Goal: Task Accomplishment & Management: Manage account settings

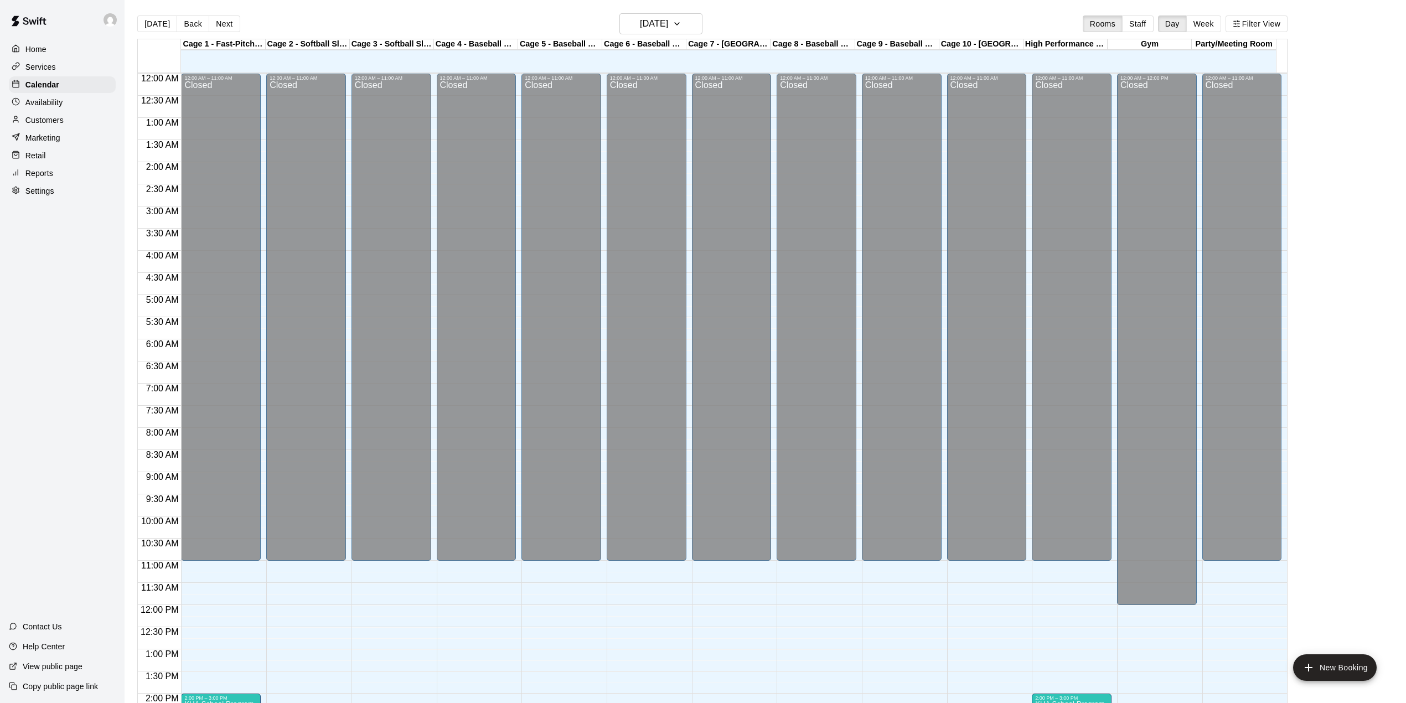
scroll to position [388, 0]
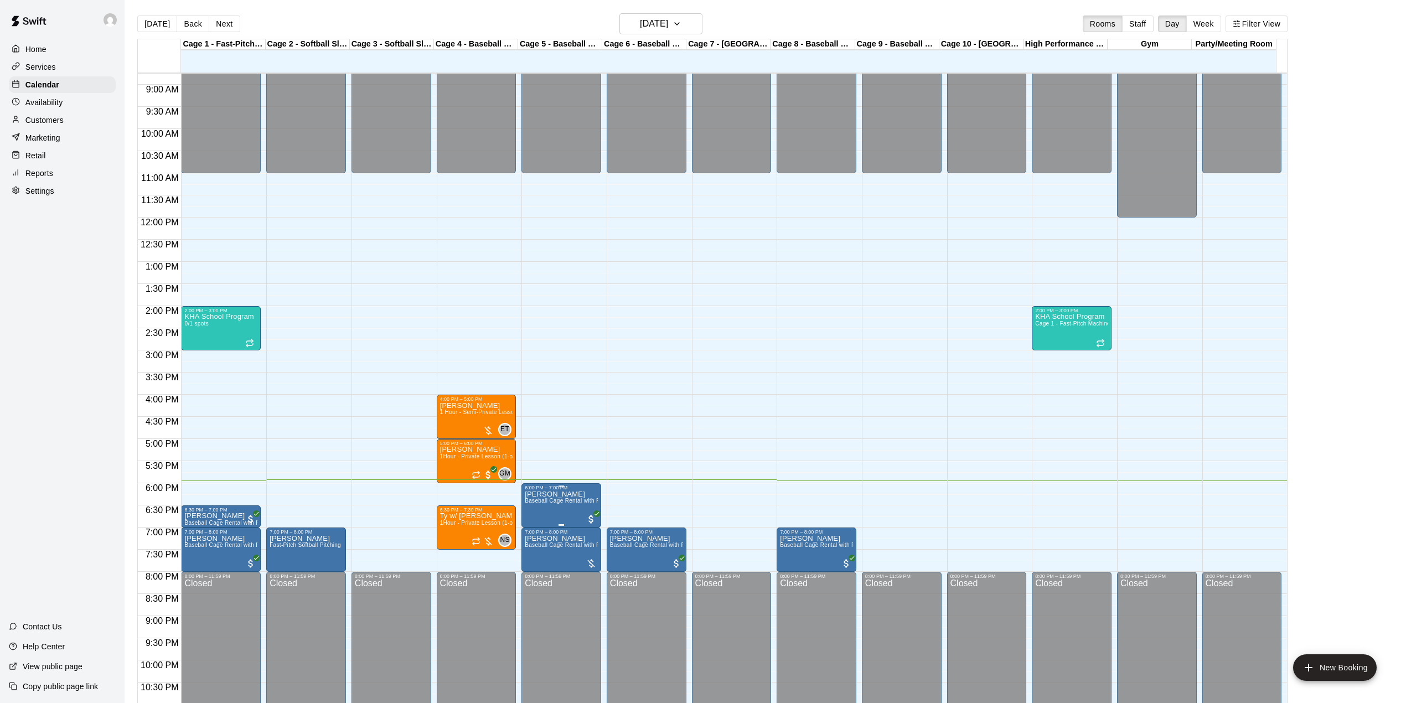
click at [576, 504] on span "Baseball Cage Rental with Pitching Machine (4 People Maximum!)" at bounding box center [612, 501] width 174 height 6
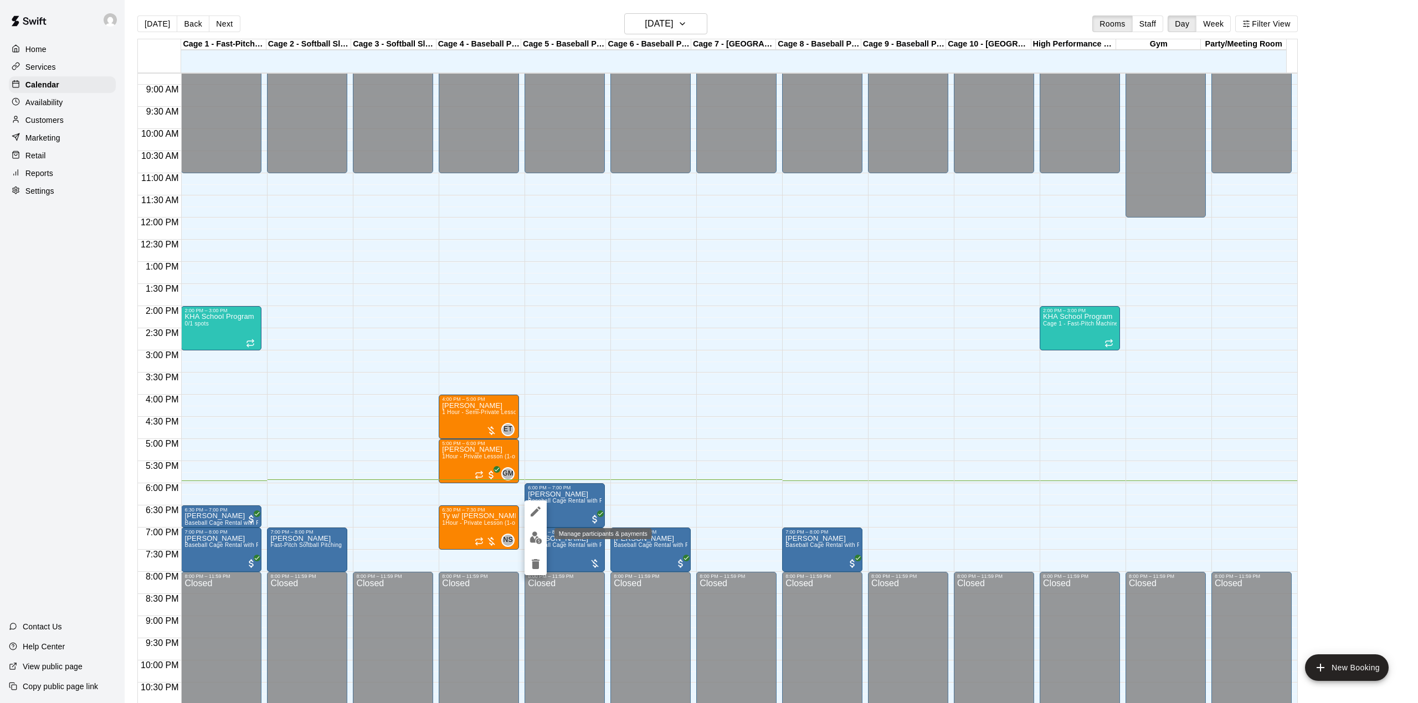
click at [525, 534] on button "edit" at bounding box center [535, 538] width 22 height 22
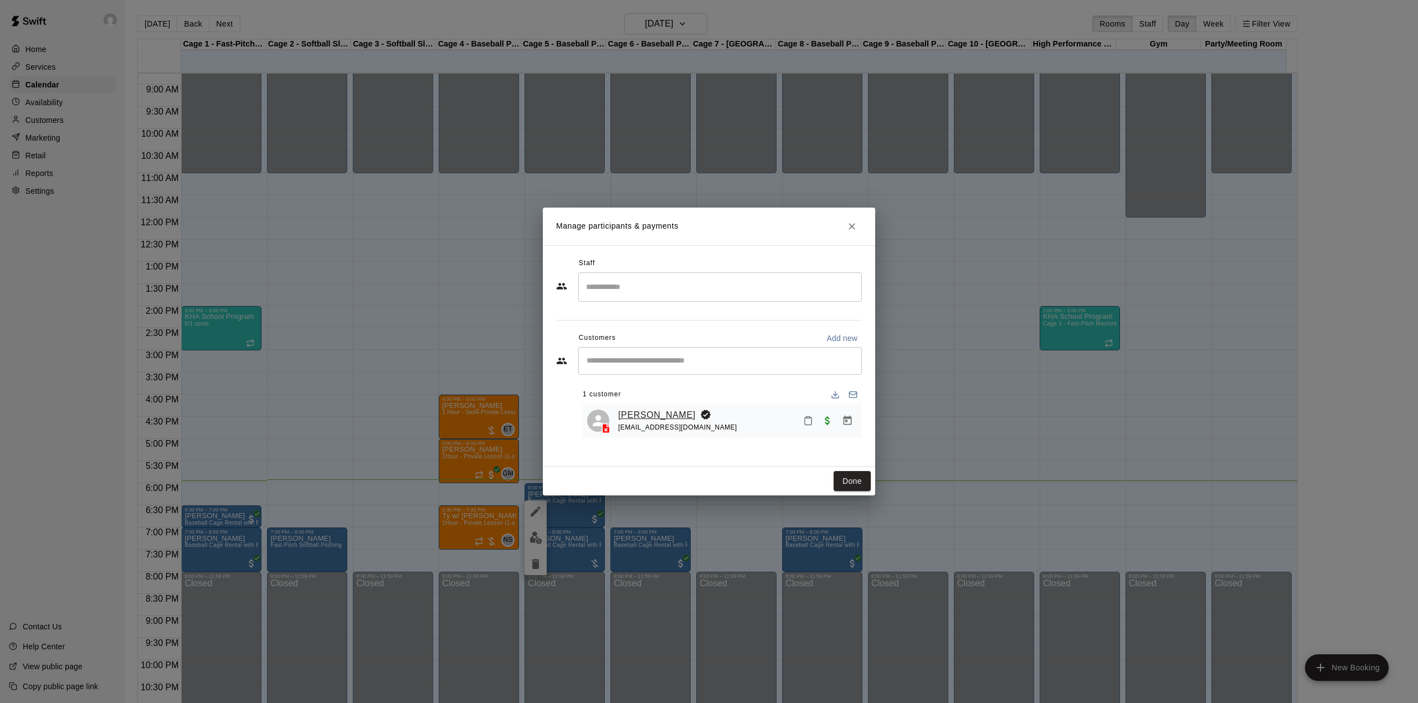
click at [649, 415] on link "[PERSON_NAME]" at bounding box center [657, 415] width 78 height 14
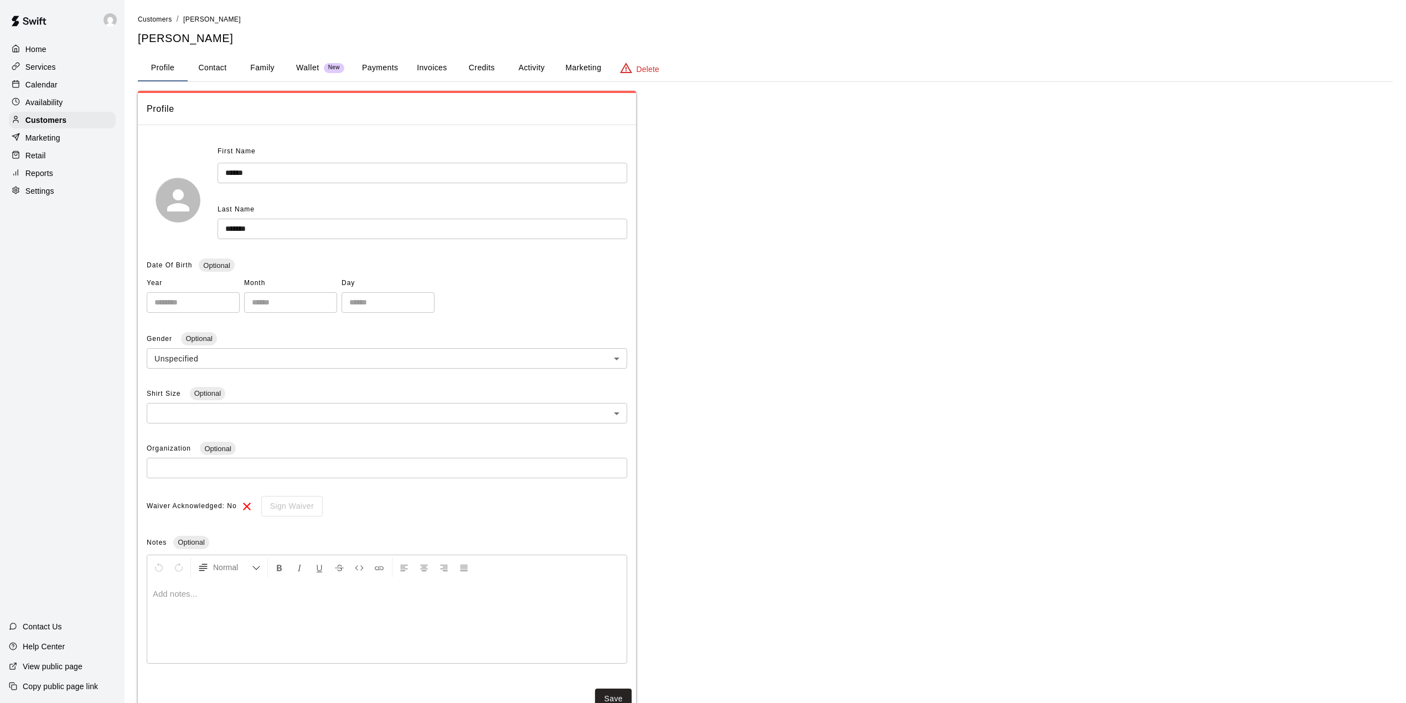
click at [549, 65] on button "Activity" at bounding box center [532, 68] width 50 height 27
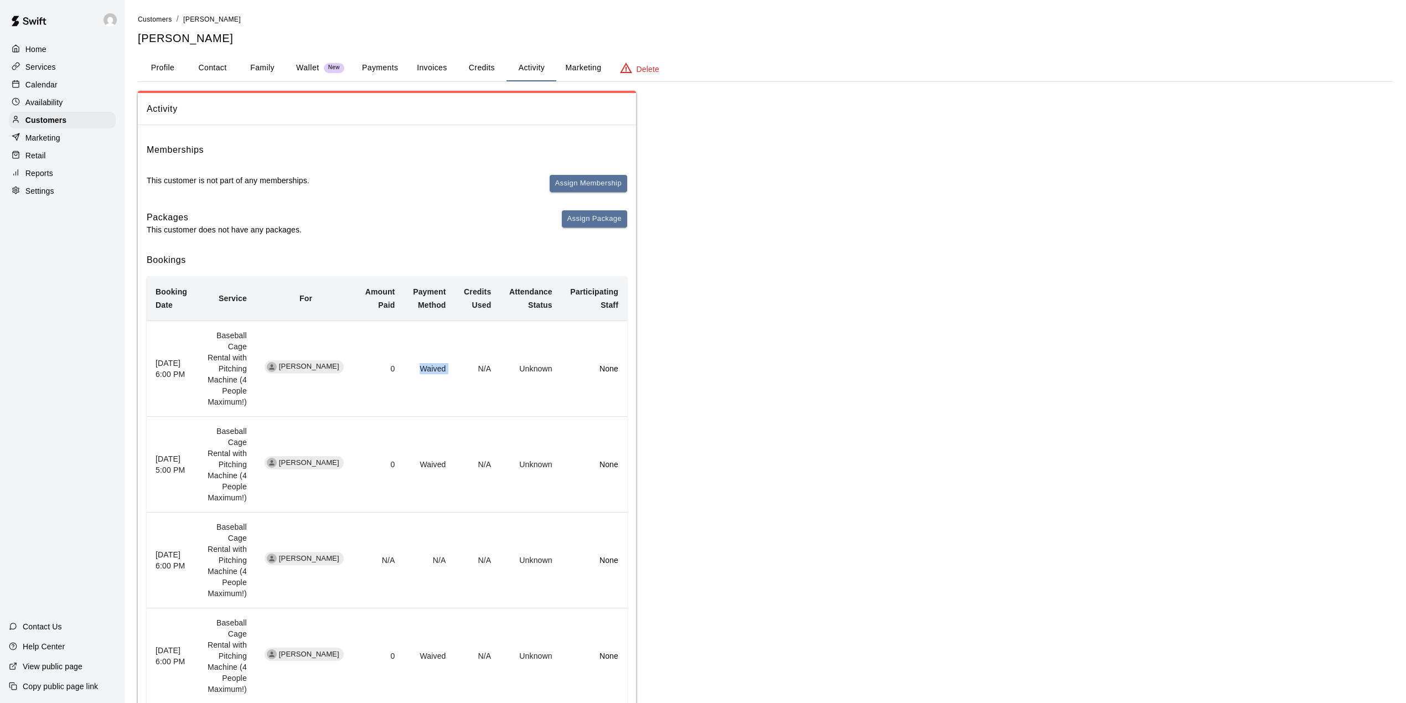
drag, startPoint x: 419, startPoint y: 366, endPoint x: 455, endPoint y: 372, distance: 36.5
click at [455, 372] on tr "[DATE] 6:00 PM Baseball Cage Rental with Pitching Machine (4 People Maximum!) […" at bounding box center [387, 369] width 481 height 96
click at [441, 373] on td "Waived" at bounding box center [429, 369] width 51 height 96
click at [496, 66] on button "Credits" at bounding box center [482, 68] width 50 height 27
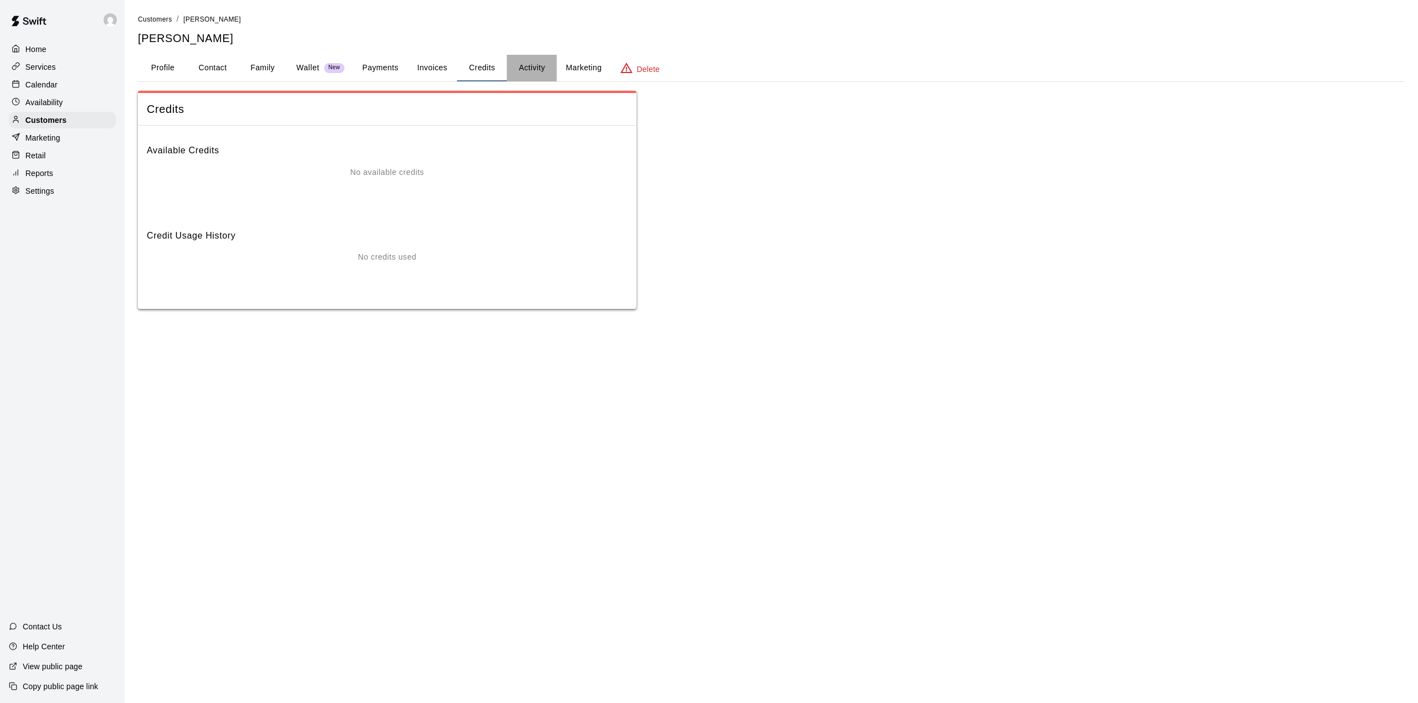
click at [537, 71] on button "Activity" at bounding box center [532, 68] width 50 height 27
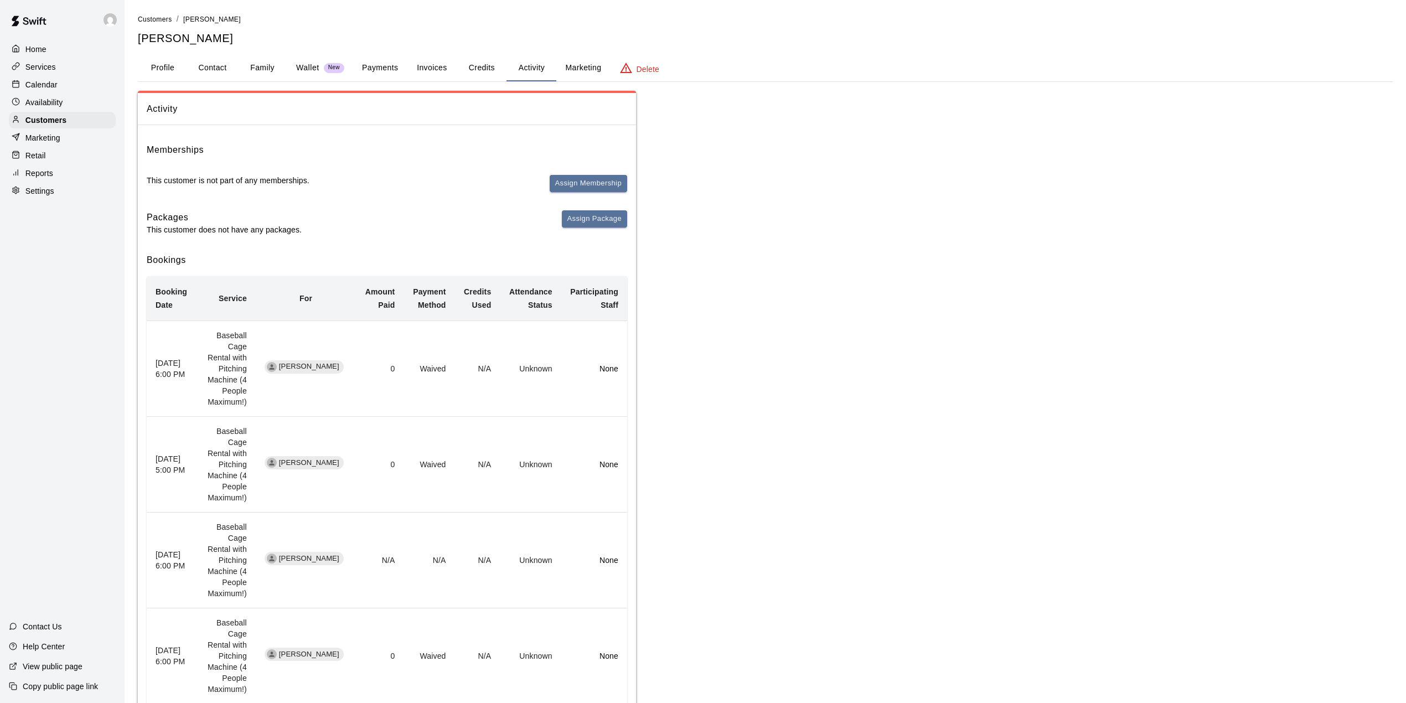
click at [485, 79] on button "Credits" at bounding box center [482, 68] width 50 height 27
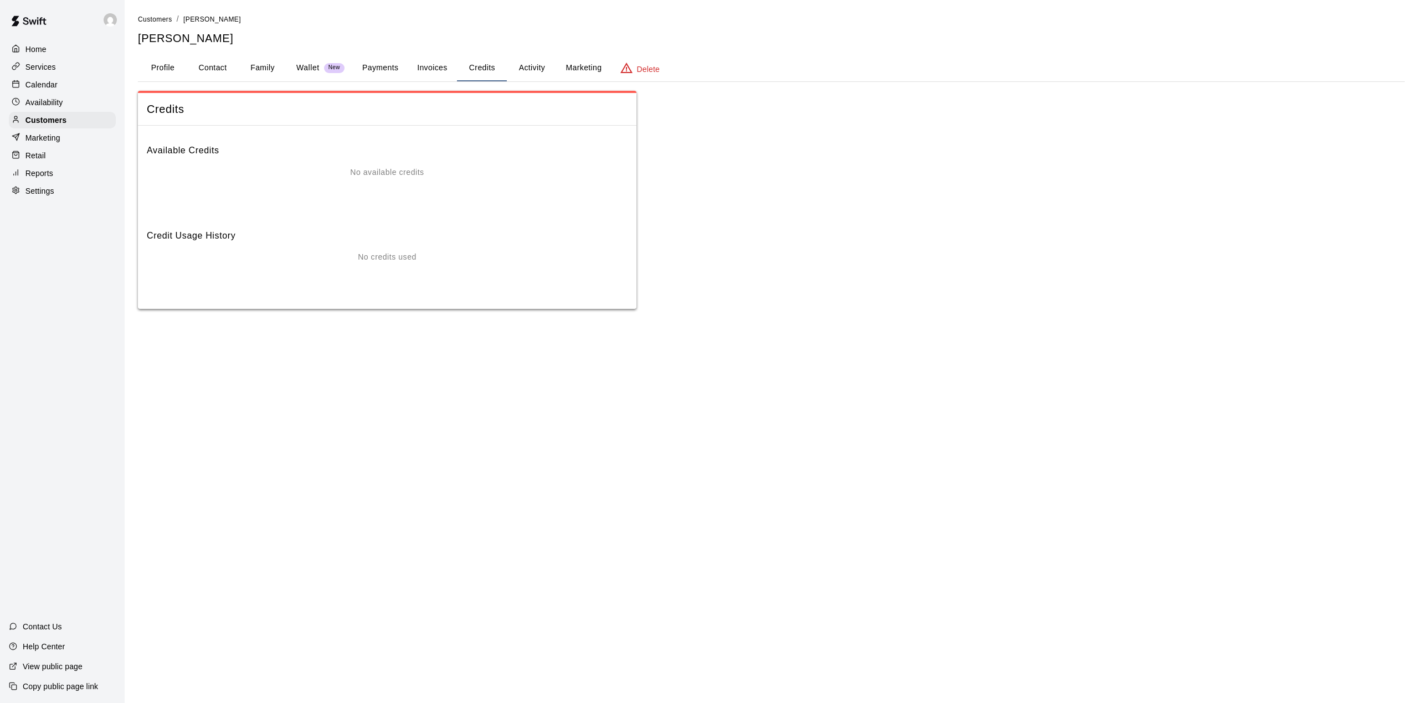
click at [161, 58] on button "Profile" at bounding box center [163, 68] width 50 height 27
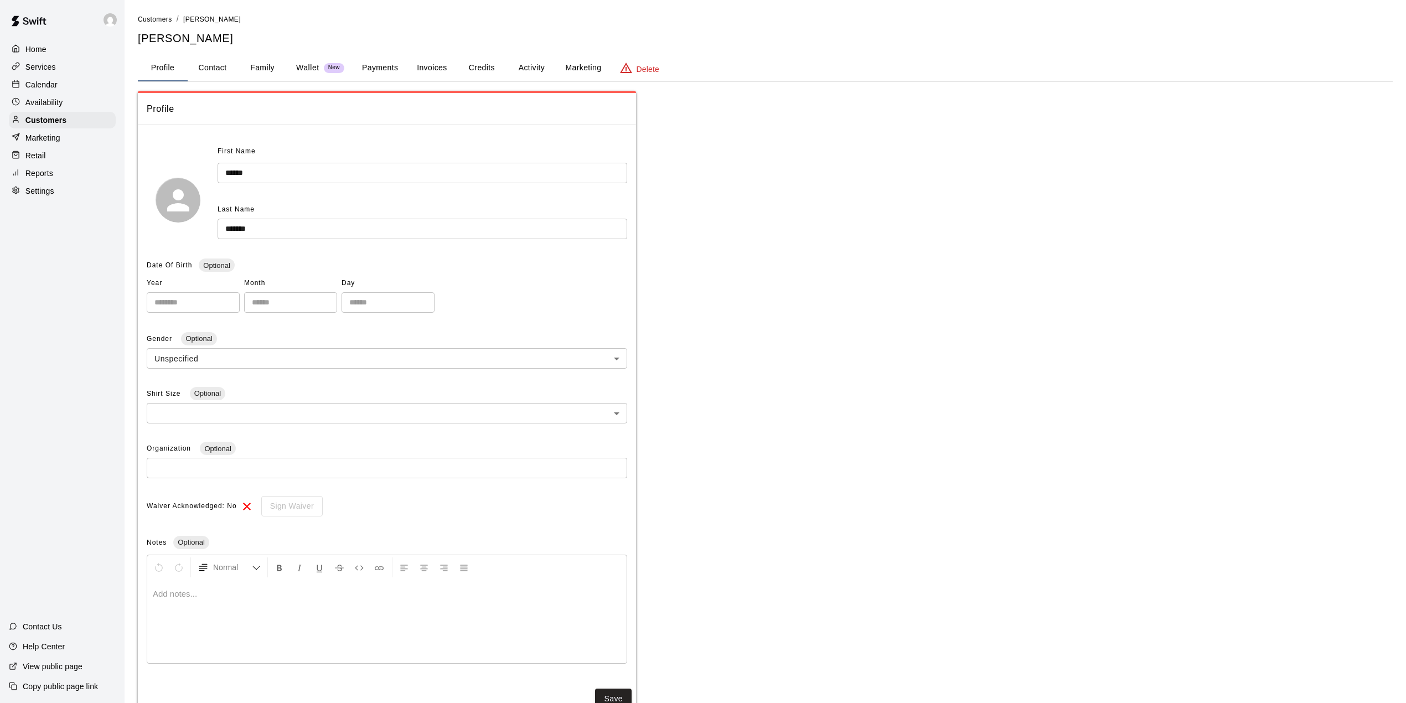
click at [75, 69] on div "Services" at bounding box center [62, 67] width 107 height 17
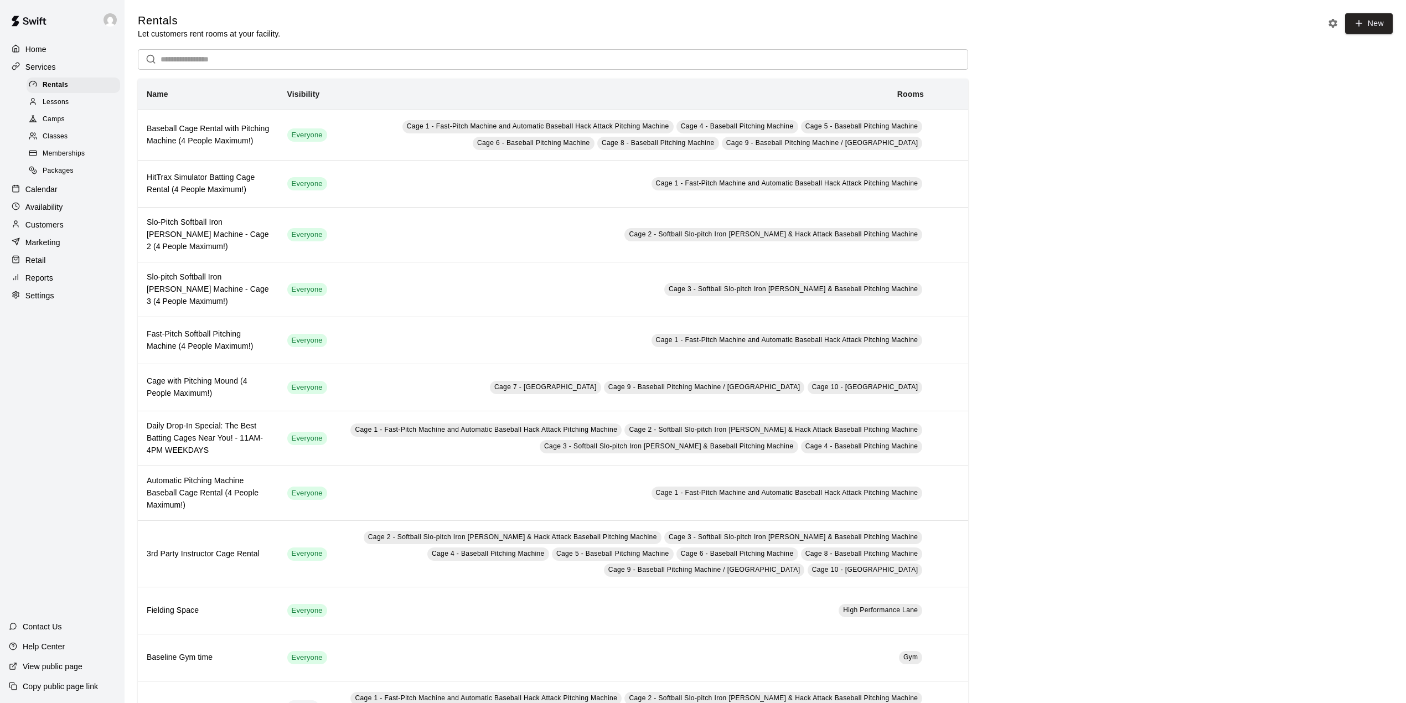
click at [78, 193] on div "Calendar" at bounding box center [62, 189] width 107 height 17
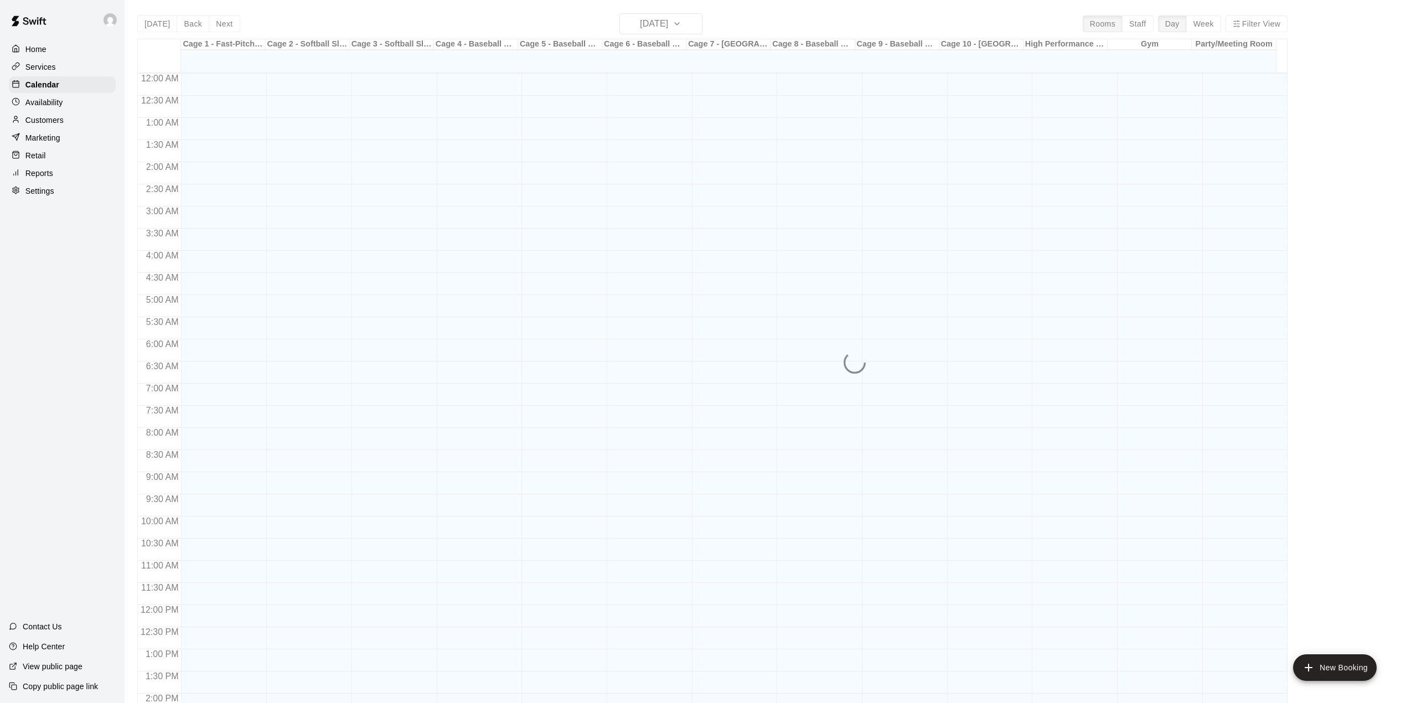
scroll to position [388, 0]
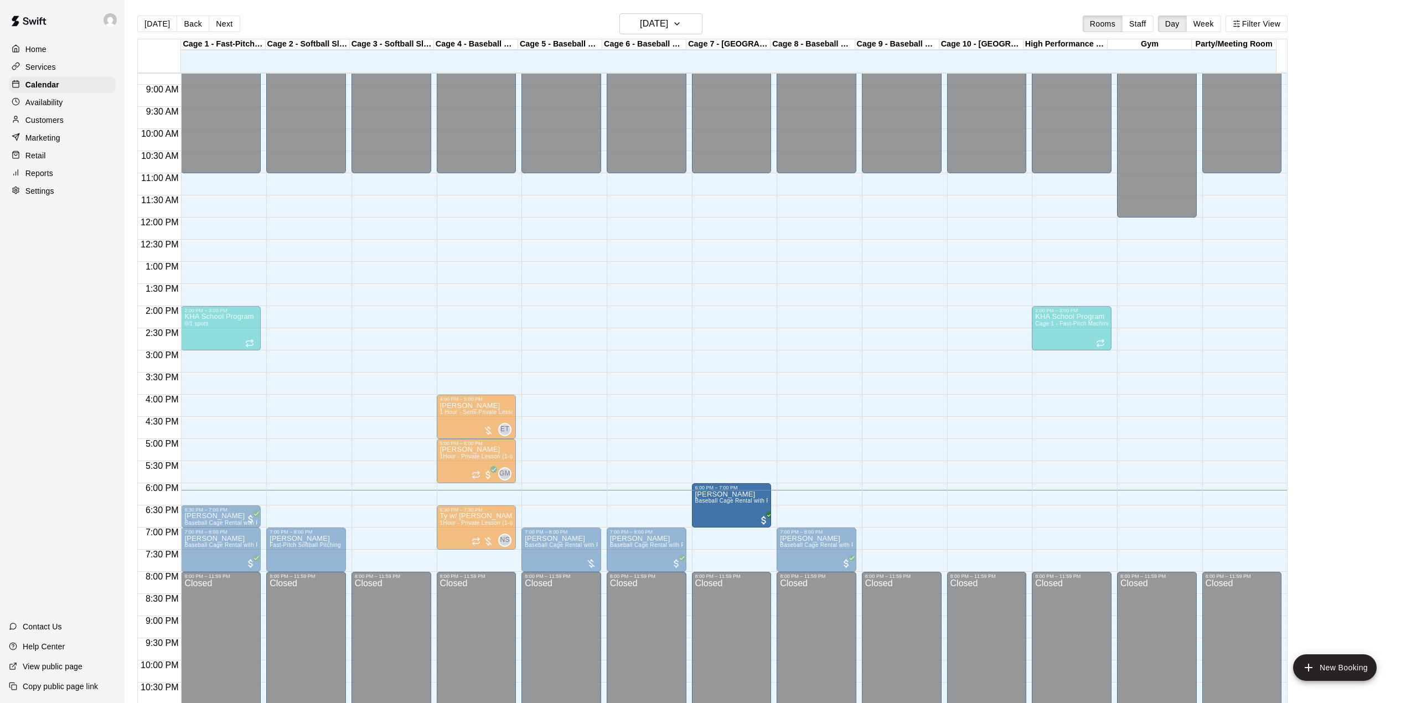
drag, startPoint x: 577, startPoint y: 507, endPoint x: 729, endPoint y: 511, distance: 152.3
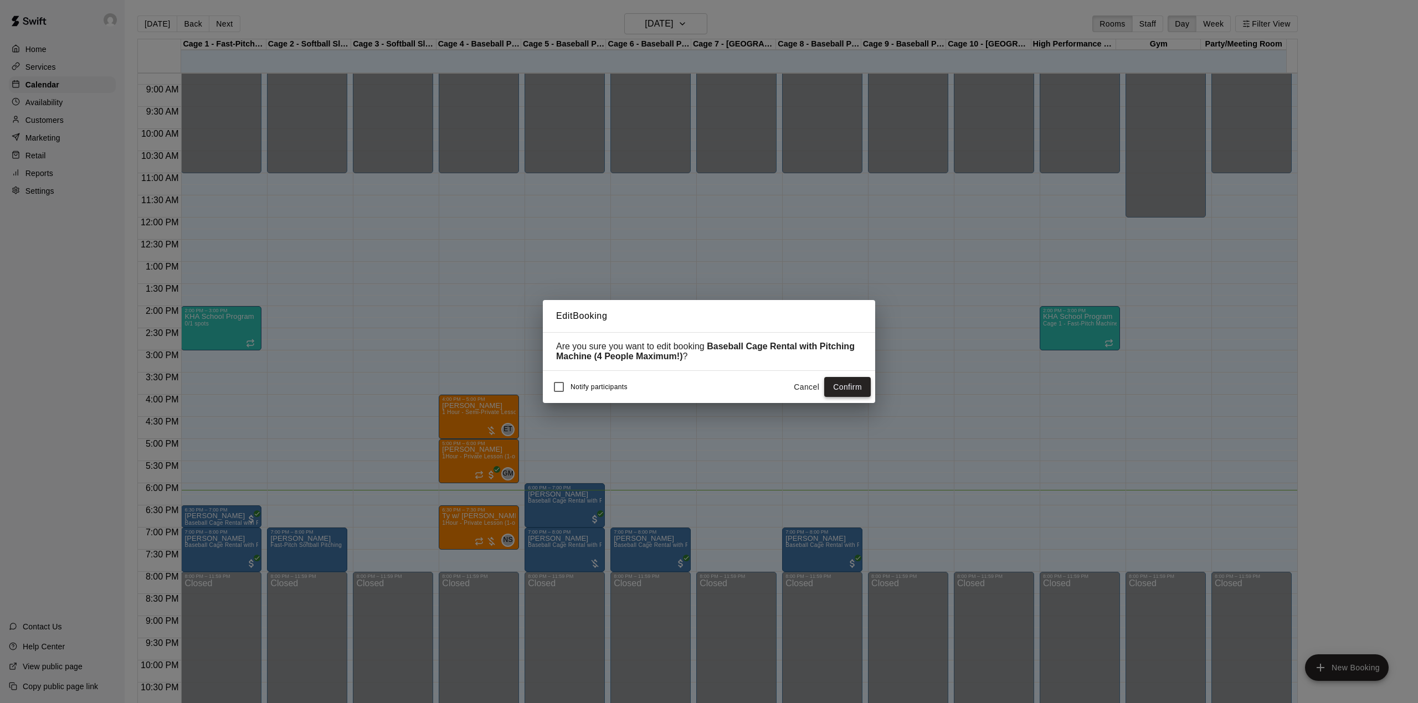
click at [858, 390] on button "Confirm" at bounding box center [847, 387] width 47 height 20
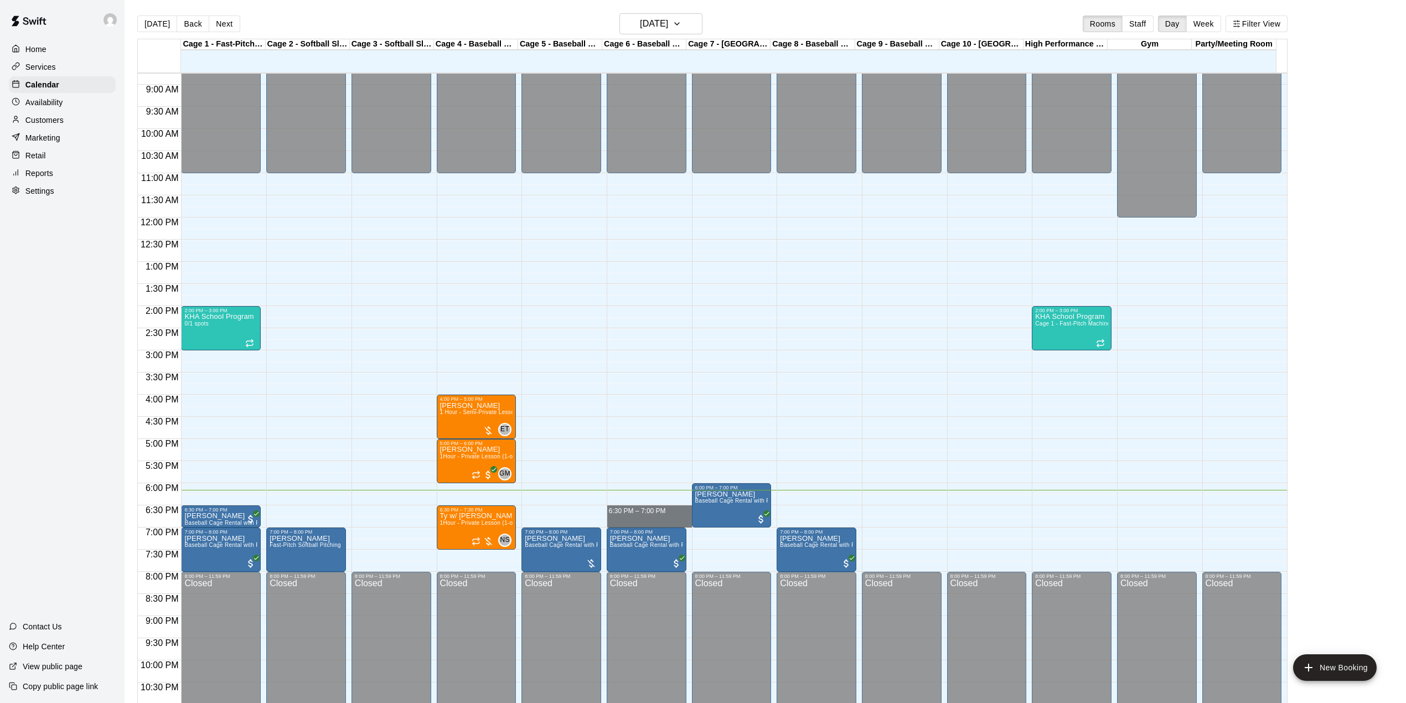
drag, startPoint x: 647, startPoint y: 510, endPoint x: 648, endPoint y: 519, distance: 8.9
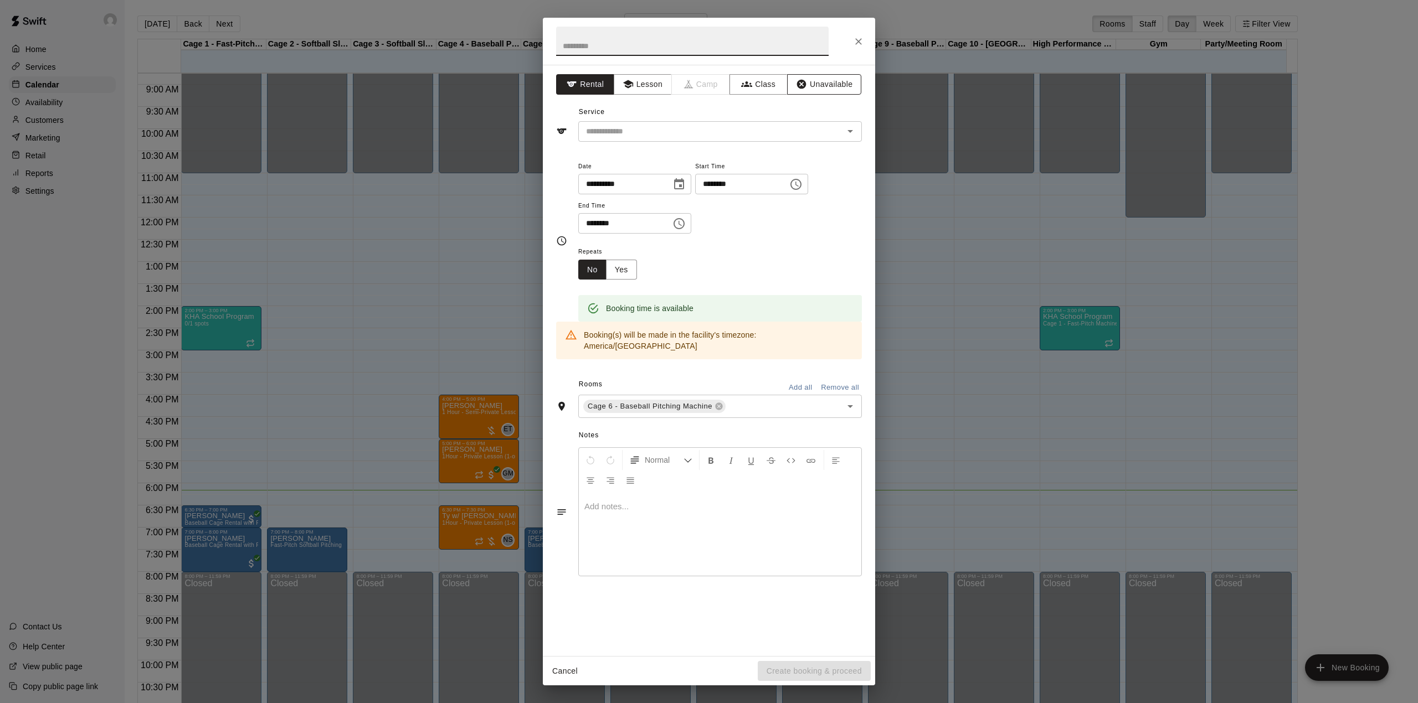
click at [846, 85] on button "Unavailable" at bounding box center [824, 84] width 74 height 20
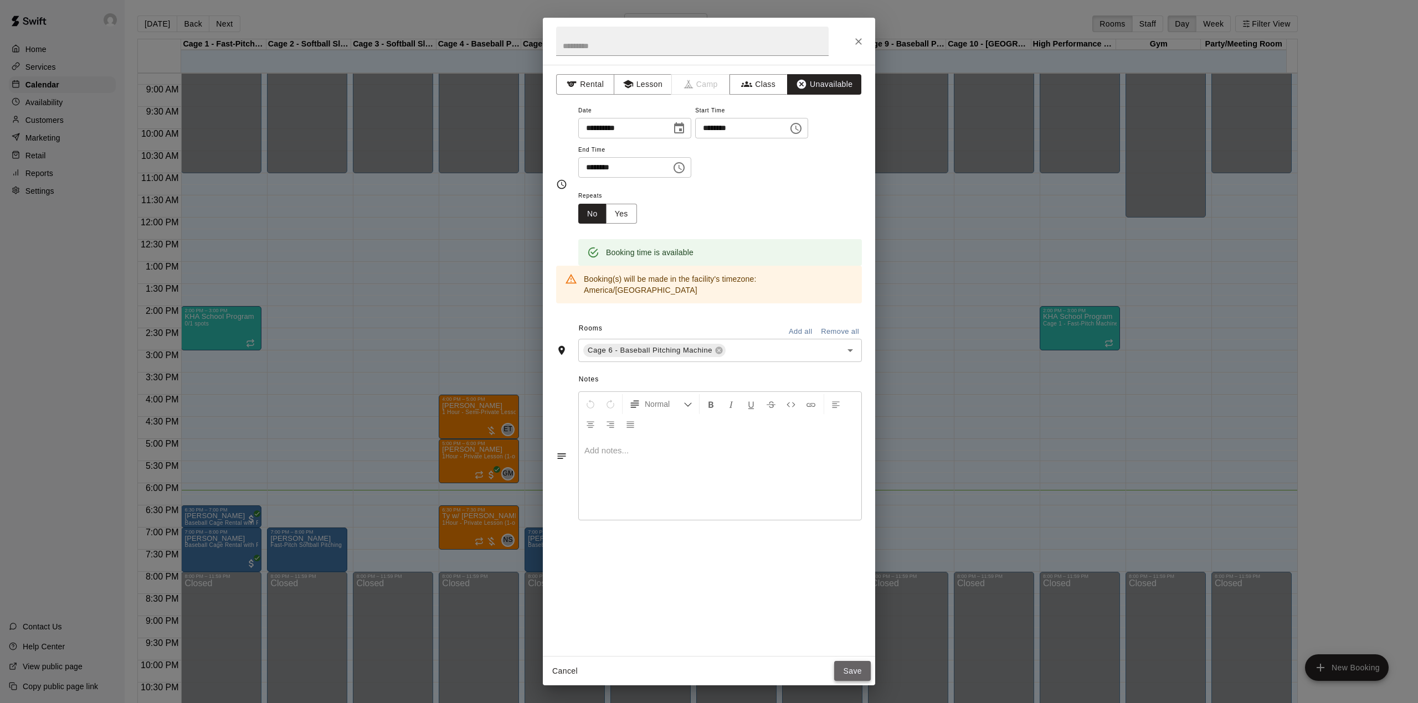
click at [838, 673] on button "Save" at bounding box center [852, 671] width 37 height 20
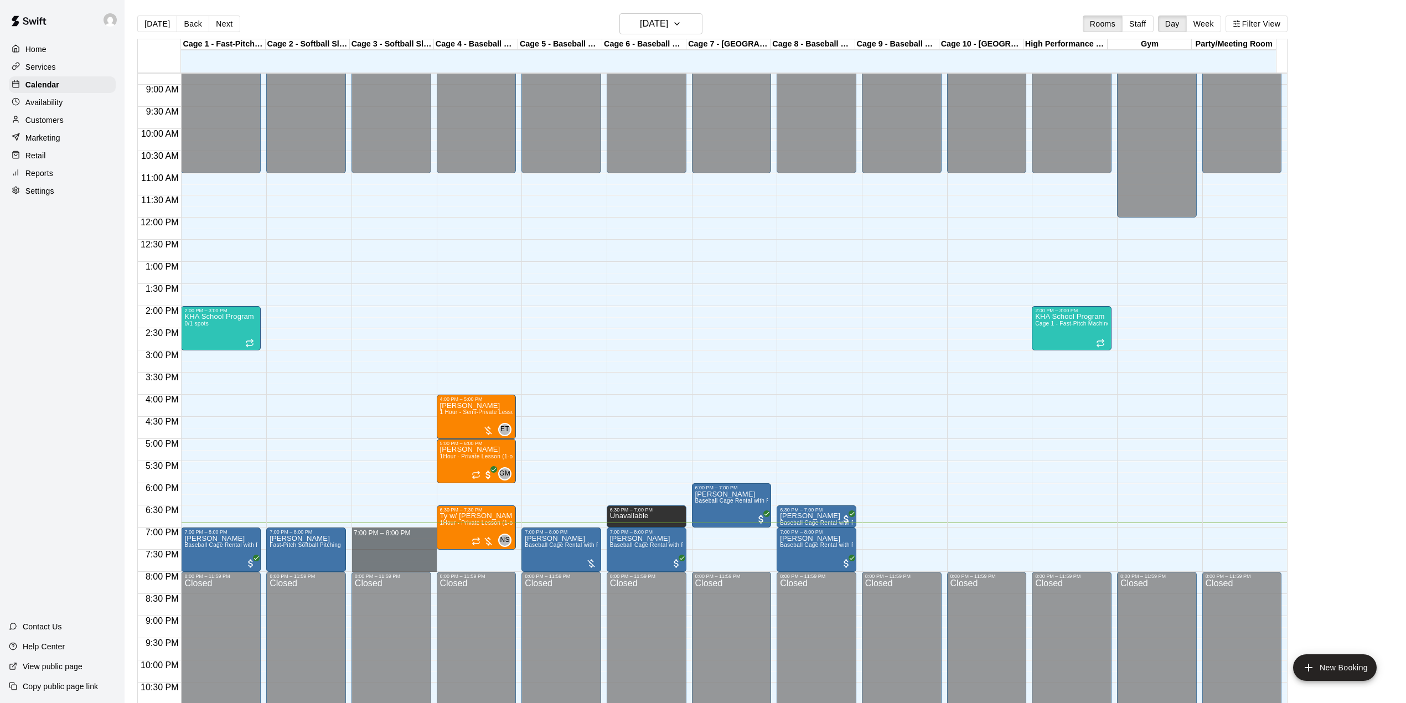
drag, startPoint x: 384, startPoint y: 532, endPoint x: 392, endPoint y: 569, distance: 37.9
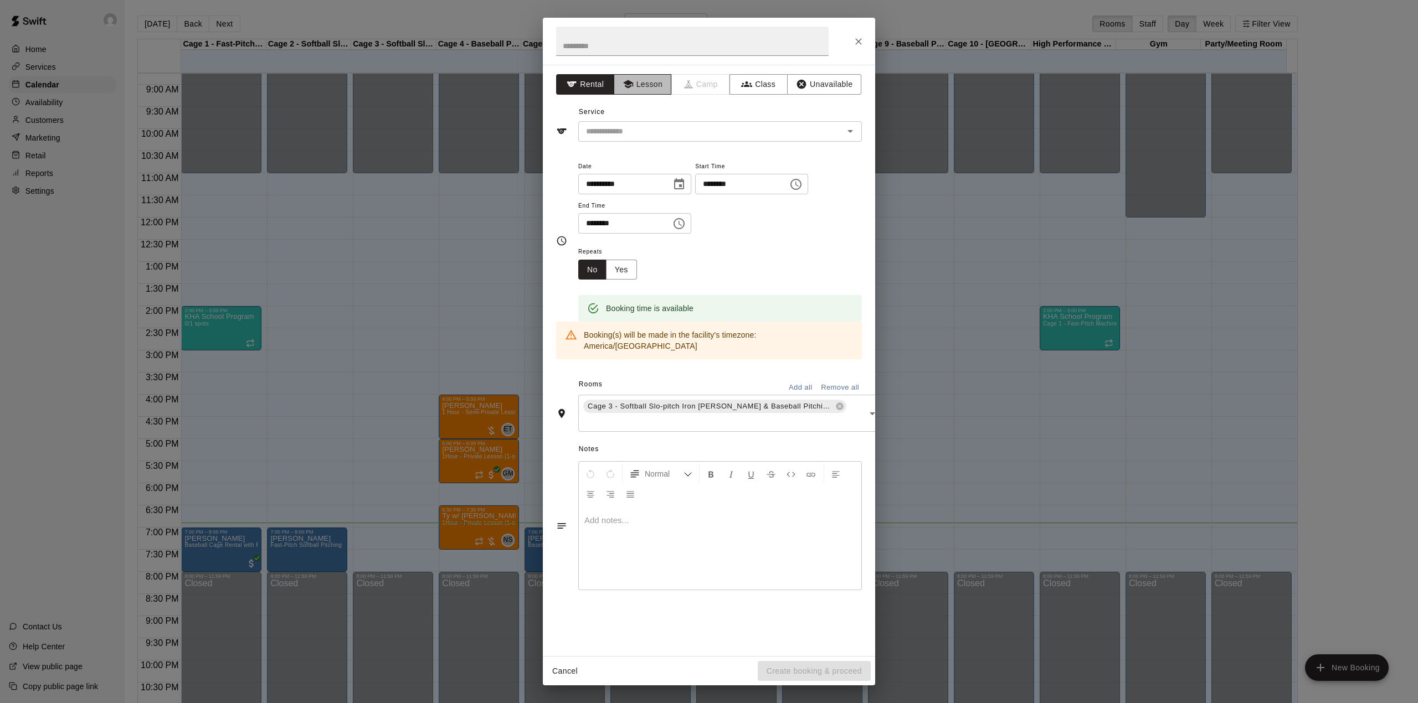
click at [640, 85] on button "Lesson" at bounding box center [643, 84] width 58 height 20
click at [833, 87] on button "Unavailable" at bounding box center [824, 84] width 74 height 20
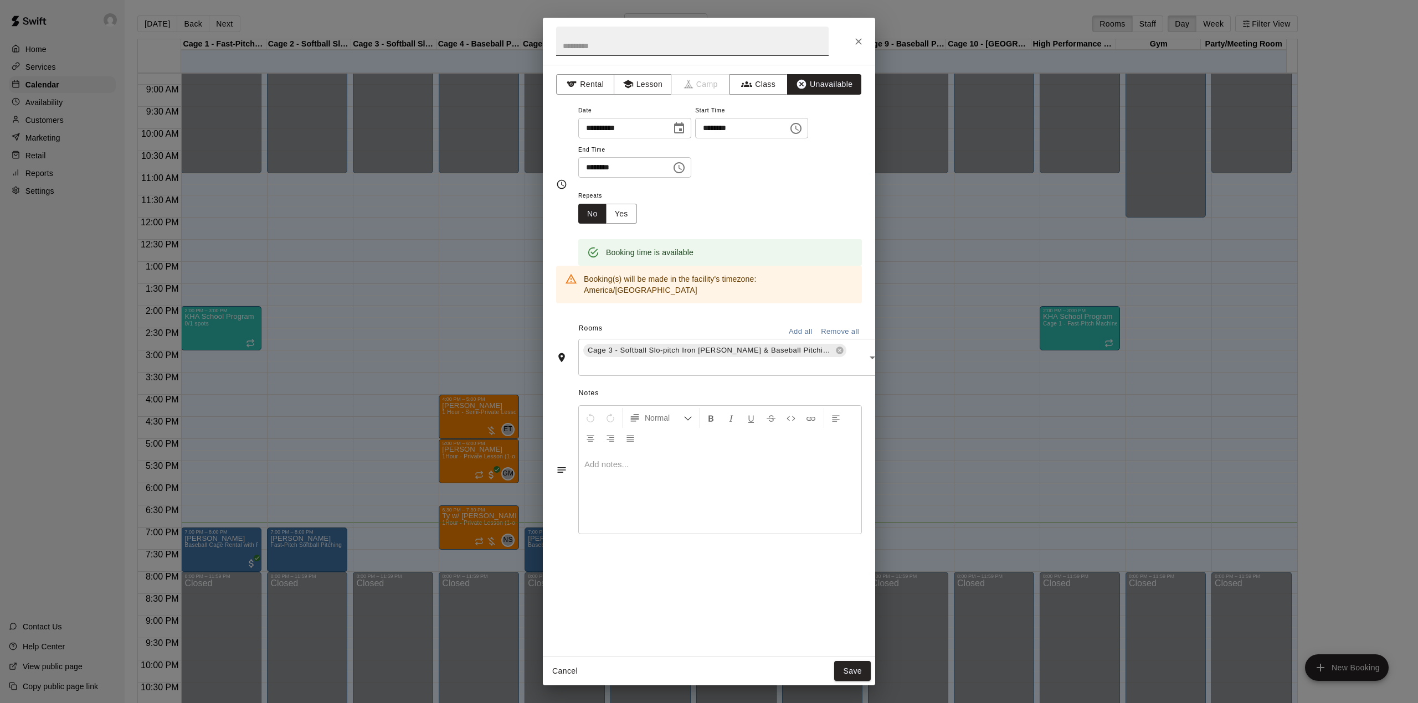
click at [715, 34] on input "text" at bounding box center [692, 41] width 272 height 29
drag, startPoint x: 848, startPoint y: 681, endPoint x: 849, endPoint y: 669, distance: 11.1
click at [847, 680] on button "Save" at bounding box center [852, 671] width 37 height 20
click at [849, 669] on div "Cancel Save" at bounding box center [709, 671] width 332 height 29
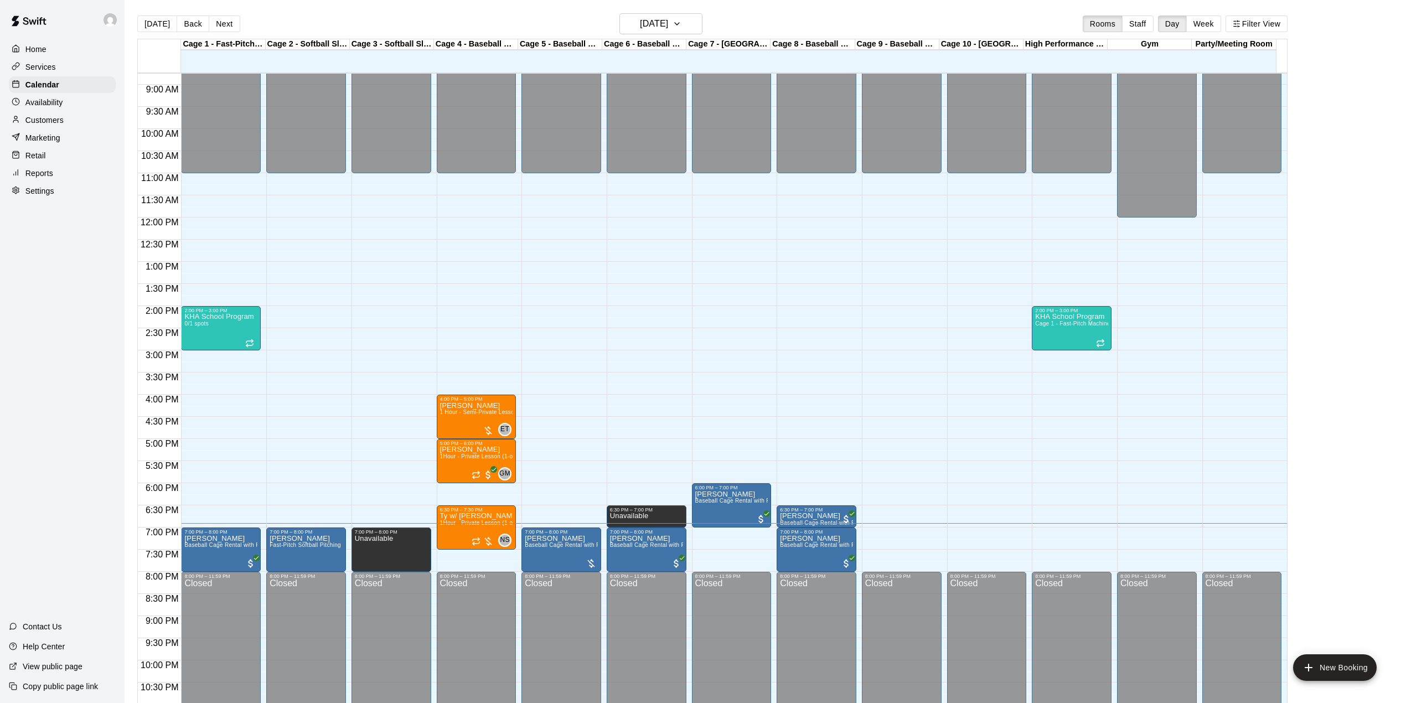
click at [1332, 140] on main "[DATE] Back [DATE][DATE] Rooms Staff Day Week Filter View Cage 1 - Fast-Pitch M…" at bounding box center [765, 364] width 1273 height 703
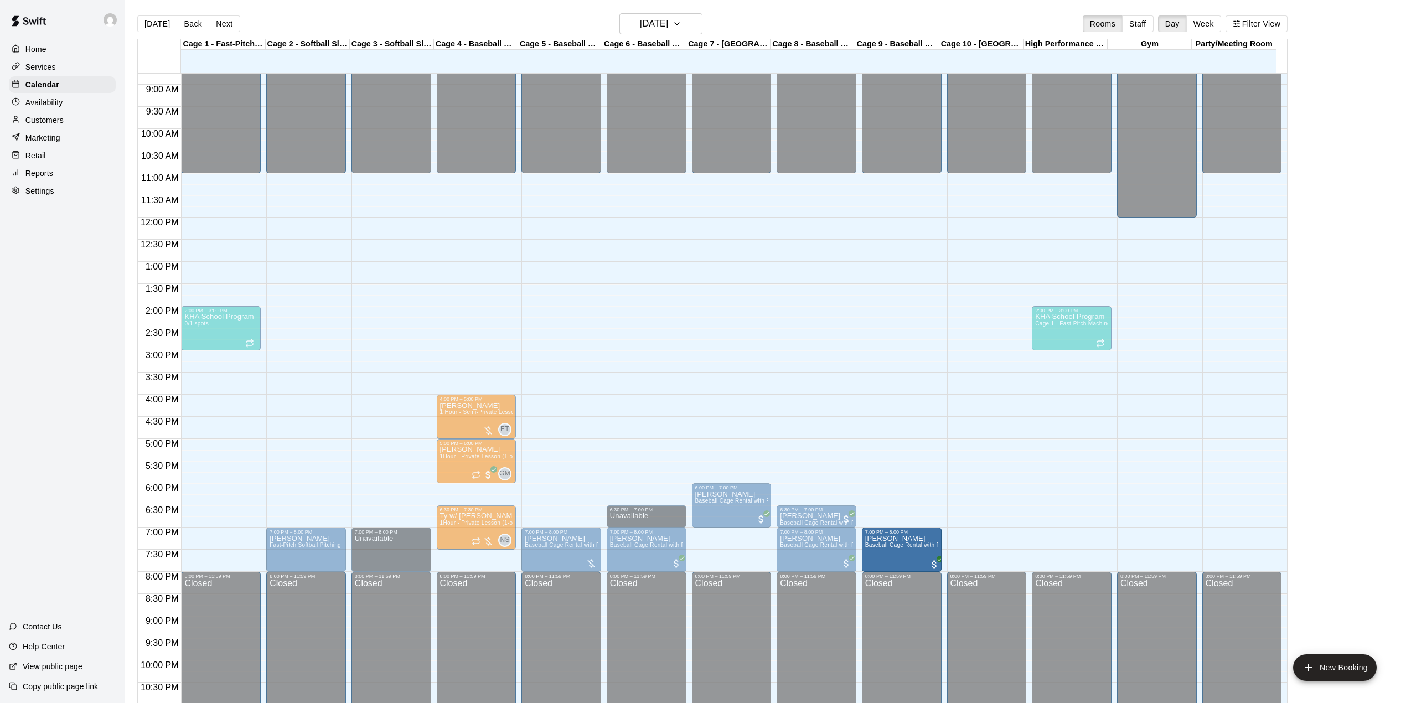
drag, startPoint x: 705, startPoint y: 575, endPoint x: 878, endPoint y: 557, distance: 173.7
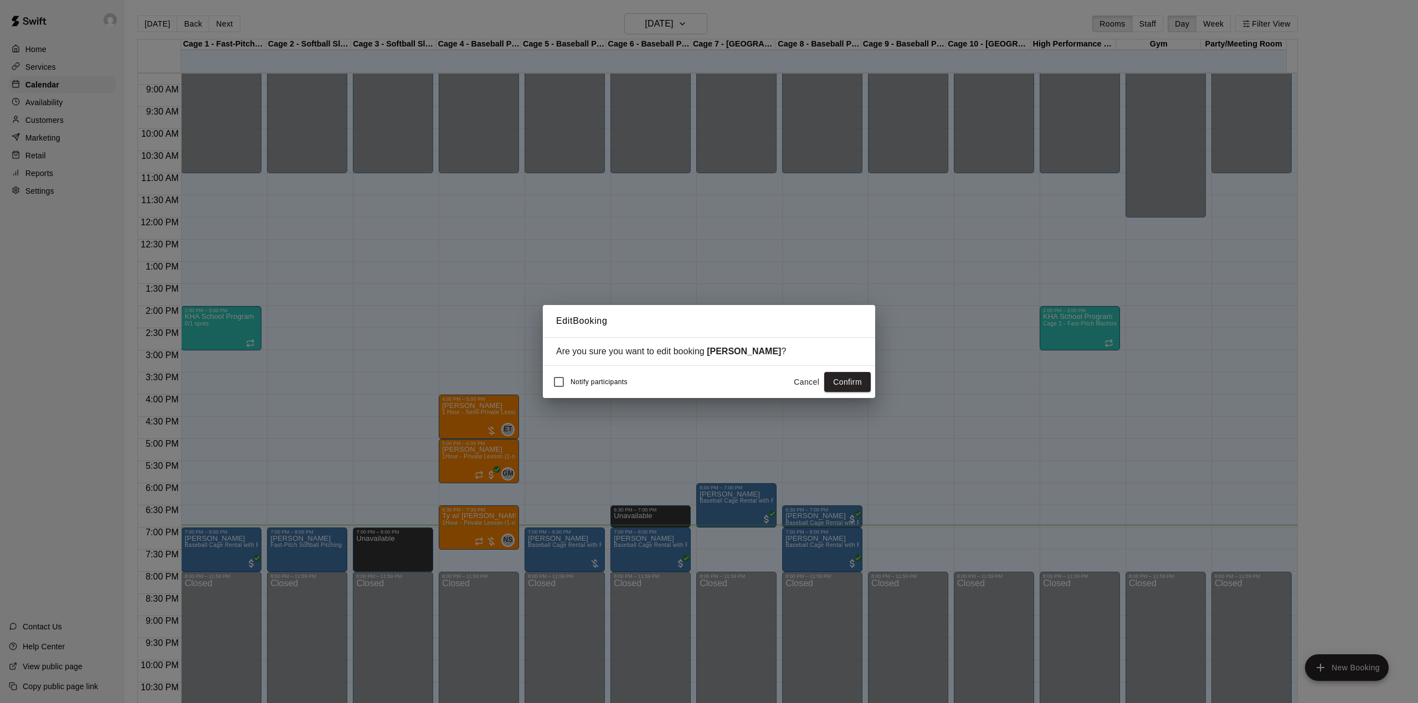
click at [855, 372] on div "Notify participants Cancel Confirm" at bounding box center [708, 381] width 323 height 23
click at [858, 385] on button "Confirm" at bounding box center [847, 382] width 47 height 20
